Goal: Task Accomplishment & Management: Complete application form

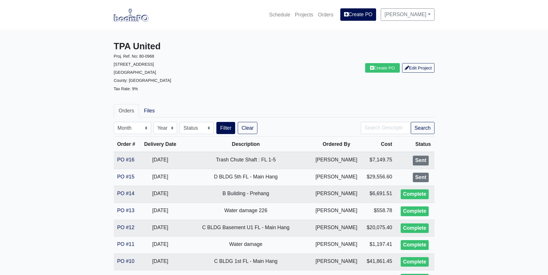
click at [140, 18] on img at bounding box center [131, 14] width 35 height 13
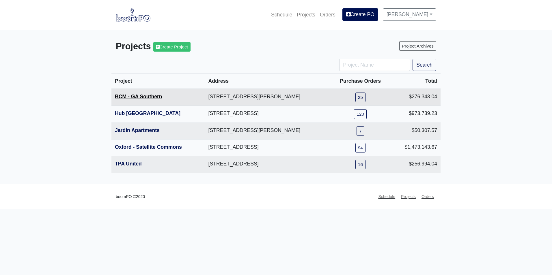
click at [134, 98] on link "BCM - GA Southern" at bounding box center [138, 97] width 47 height 6
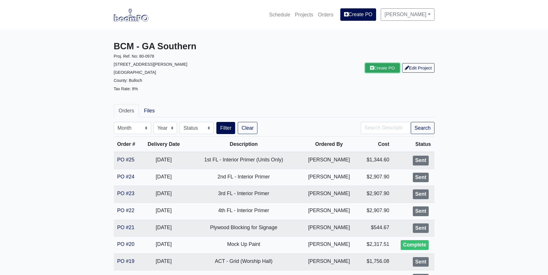
click at [370, 73] on link "Create PO" at bounding box center [382, 68] width 35 height 10
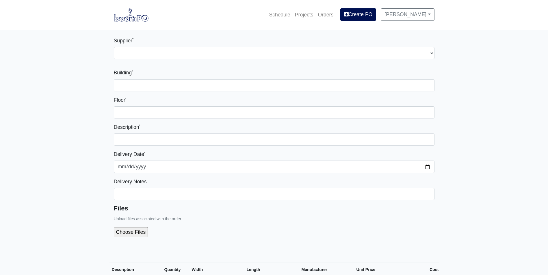
select select
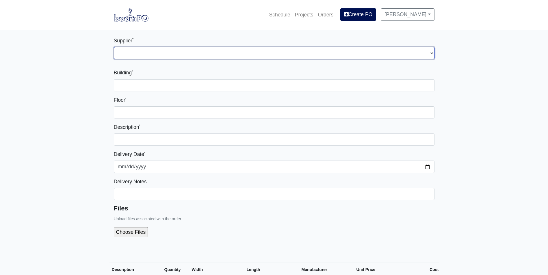
click at [358, 58] on select "Select one... Capitol Materials Coastal - Statesboro, GA Sherwin-Williams - Sta…" at bounding box center [274, 53] width 321 height 12
select select "871"
click at [114, 47] on select "Select one... Capitol Materials Coastal - Statesboro, GA Sherwin-Williams - Sta…" at bounding box center [274, 53] width 321 height 12
select select
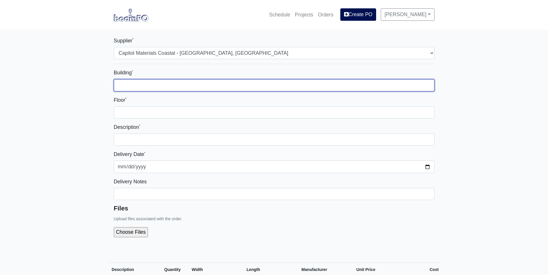
click at [169, 88] on input "Building *" at bounding box center [274, 85] width 321 height 12
click at [176, 85] on input "Building *" at bounding box center [274, 85] width 321 height 12
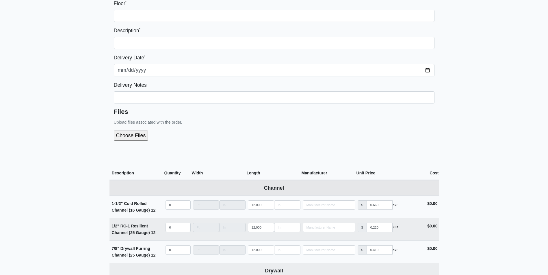
scroll to position [116, 0]
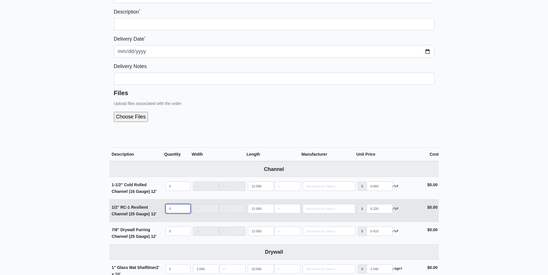
select select
click at [178, 207] on input "quantity" at bounding box center [177, 208] width 25 height 9
type input "7"
select select
type input "70"
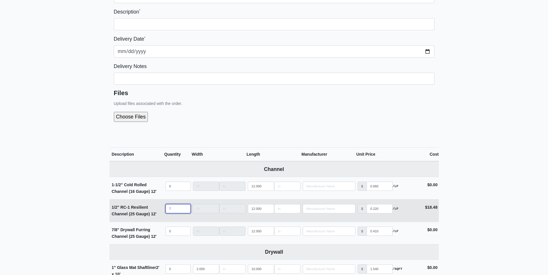
select select
type input "700"
select select
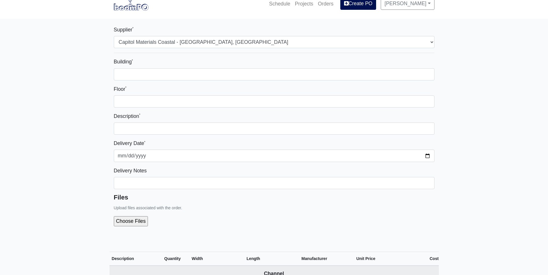
scroll to position [0, 0]
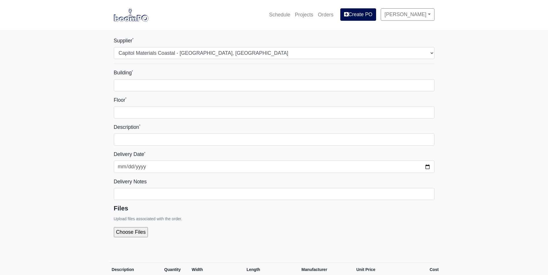
type input "700"
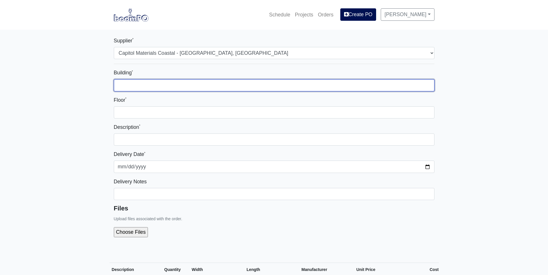
click at [147, 87] on input "Building *" at bounding box center [274, 85] width 321 height 12
type input "1"
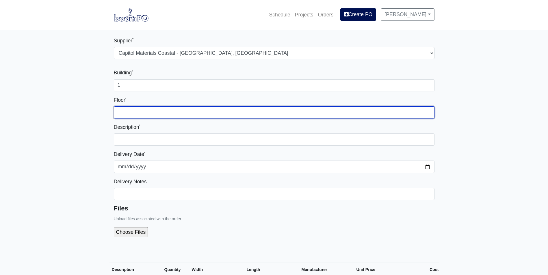
click at [241, 112] on input "Floor *" at bounding box center [274, 113] width 321 height 12
type input "3 & 4"
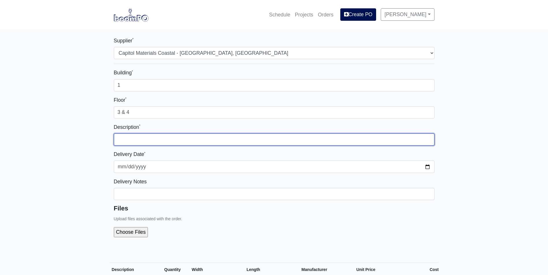
click at [220, 144] on input "text" at bounding box center [274, 140] width 321 height 12
type input "Additional RC Channel"
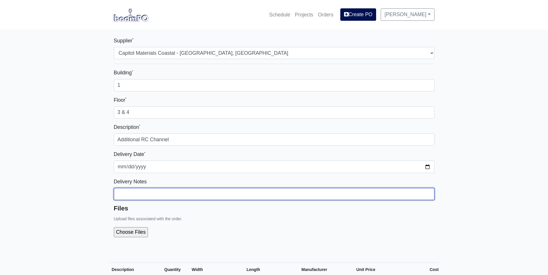
click at [188, 197] on input "Building *" at bounding box center [274, 194] width 321 height 12
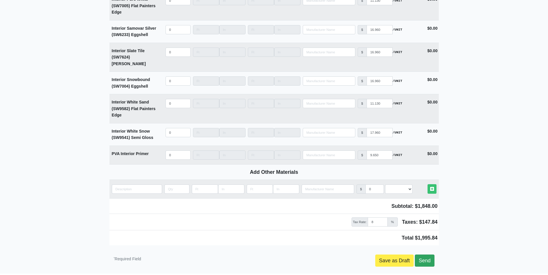
type input "400 pieces on 3rd floor and 300 on 3rd floor"
click at [428, 255] on link "Send" at bounding box center [424, 261] width 19 height 12
